Goal: Information Seeking & Learning: Learn about a topic

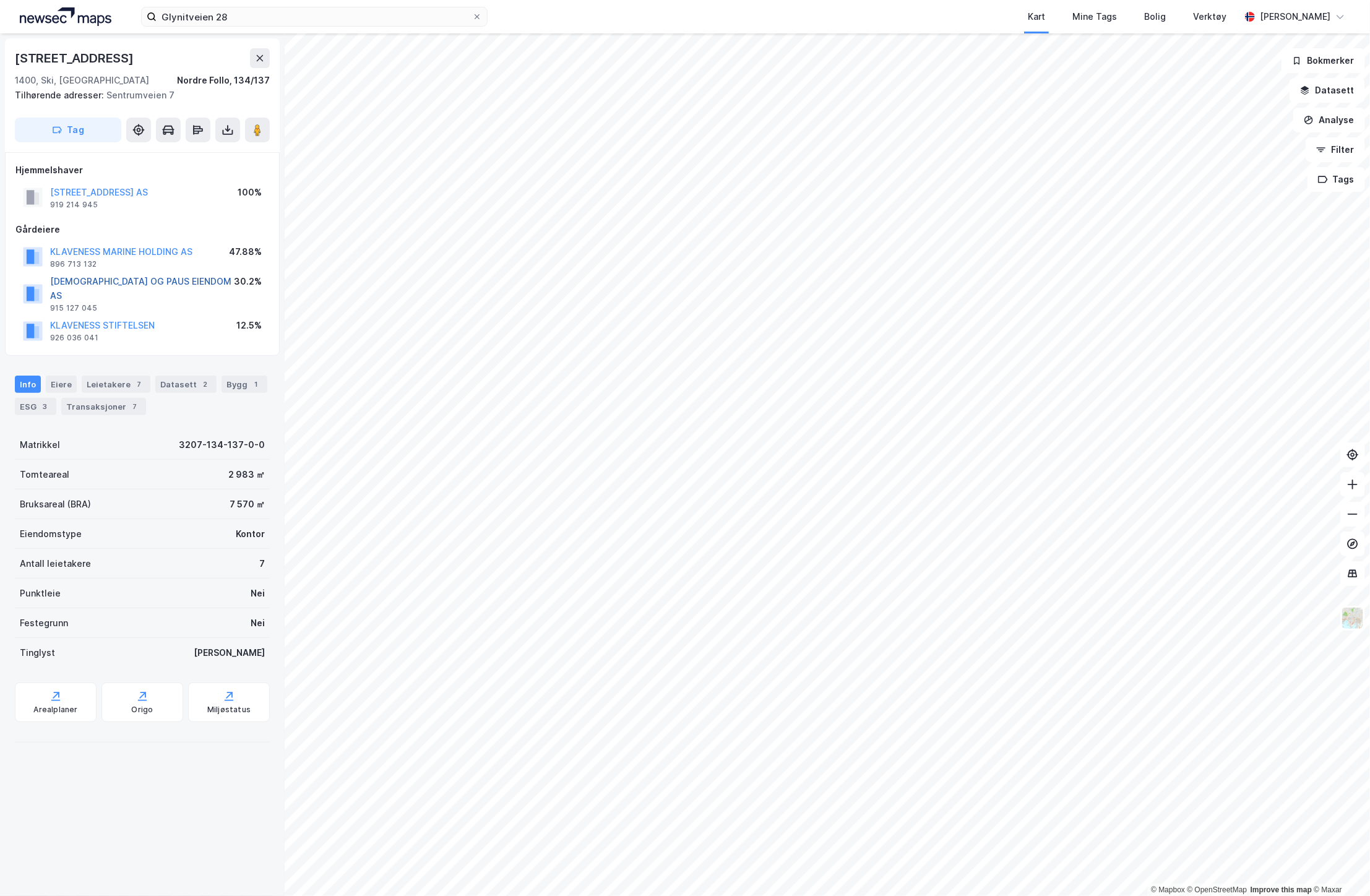
click at [0, 0] on button "[DEMOGRAPHIC_DATA] OG PAUS EIENDOM AS" at bounding box center [0, 0] width 0 height 0
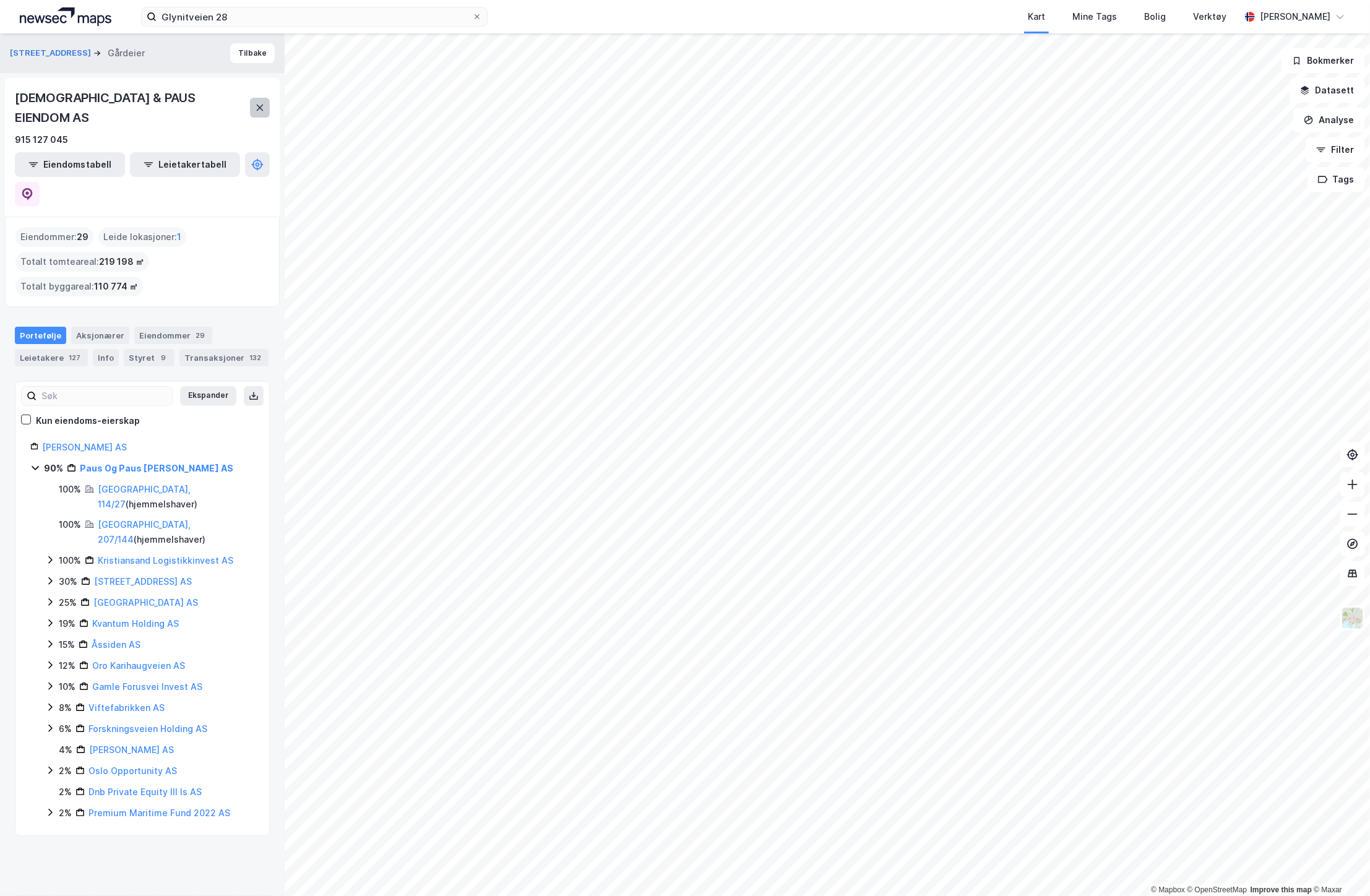
click at [259, 104] on icon at bounding box center [260, 107] width 7 height 6
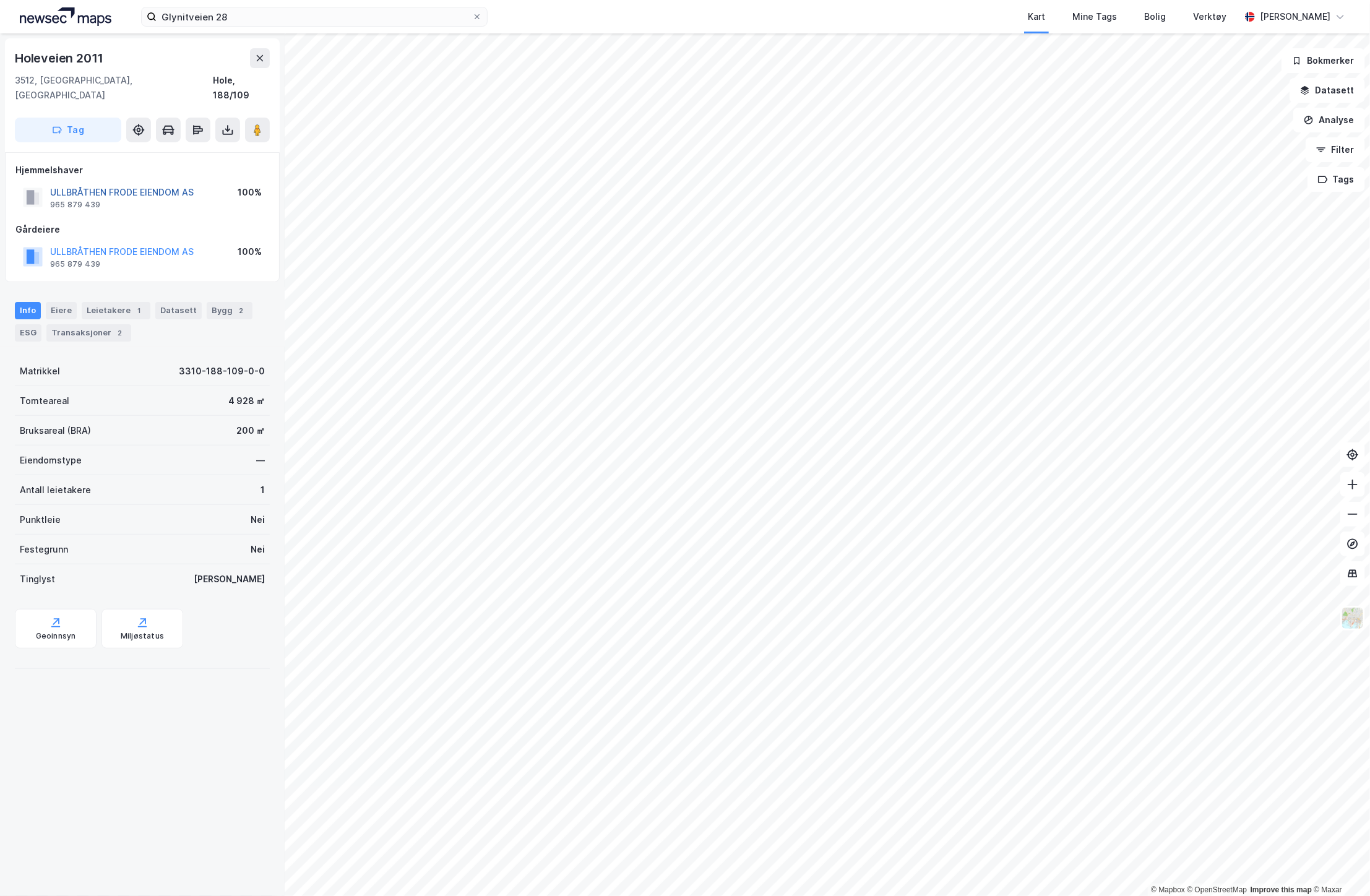
click at [0, 0] on button "ULLBRÅTHEN FRODE EIENDOM AS" at bounding box center [0, 0] width 0 height 0
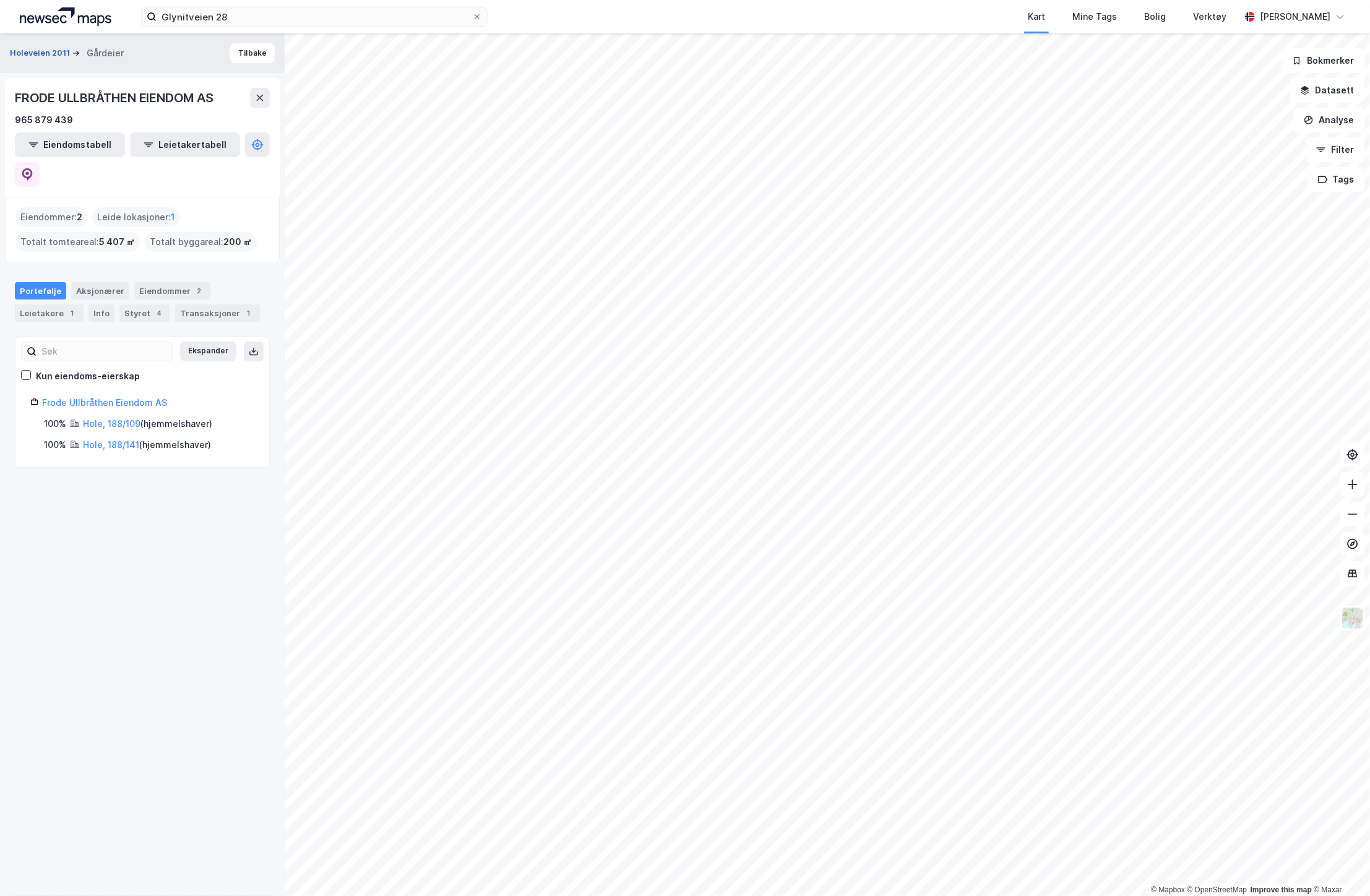
click at [62, 52] on button "Holeveien 2011" at bounding box center [41, 53] width 62 height 12
